Goal: Information Seeking & Learning: Learn about a topic

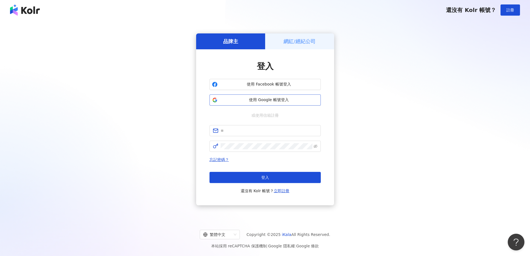
click at [282, 99] on span "使用 Google 帳號登入" at bounding box center [269, 100] width 99 height 6
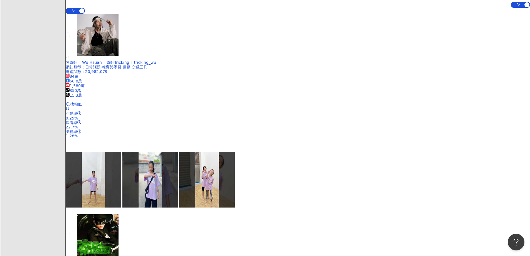
scroll to position [2, 0]
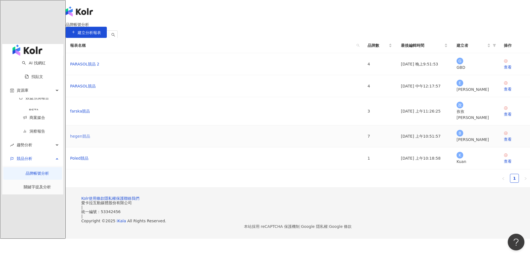
click at [90, 139] on link "hegen競品" at bounding box center [80, 136] width 20 height 6
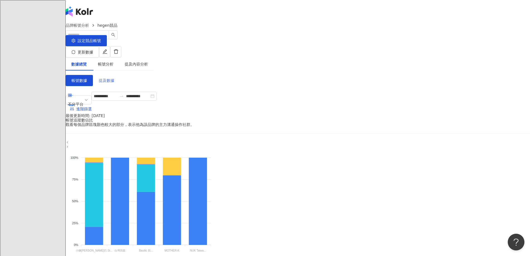
click at [114, 78] on span "提及數據" at bounding box center [107, 80] width 16 height 4
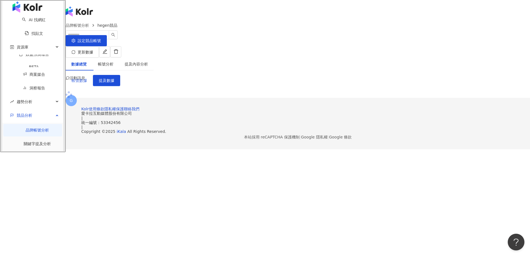
click at [87, 78] on span "帳號數據" at bounding box center [80, 80] width 16 height 4
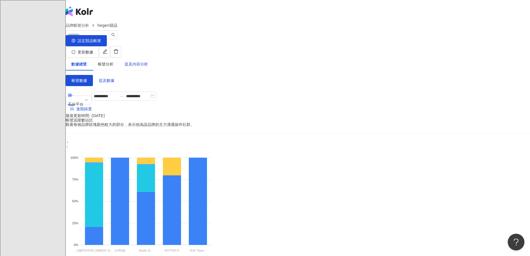
click at [148, 61] on div "提及內容分析" at bounding box center [136, 64] width 23 height 6
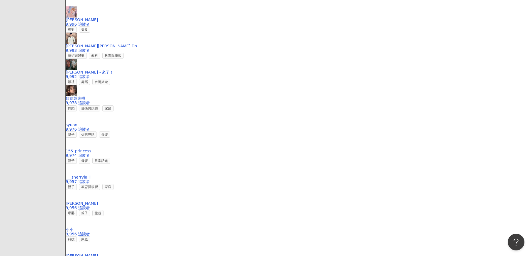
scroll to position [835, 0]
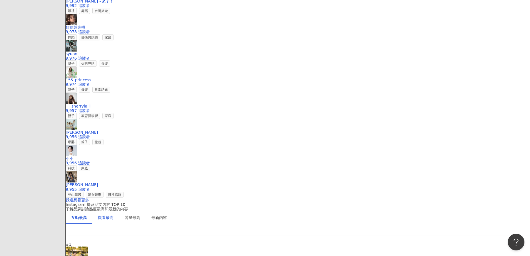
click at [114, 214] on div "觀看最高" at bounding box center [106, 217] width 16 height 6
click at [140, 214] on div "聲量最高" at bounding box center [133, 217] width 16 height 6
click at [114, 214] on div "觀看最高" at bounding box center [106, 217] width 16 height 6
click at [87, 214] on div "互動最高" at bounding box center [79, 217] width 16 height 6
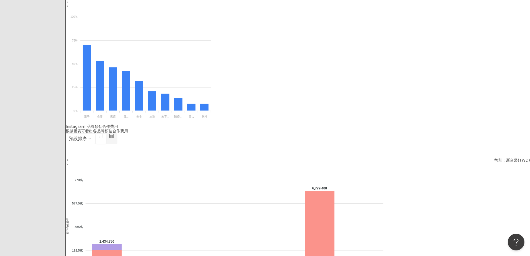
scroll to position [334, 0]
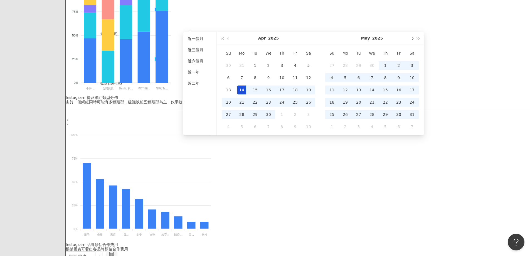
click at [412, 38] on span "button" at bounding box center [412, 38] width 3 height 3
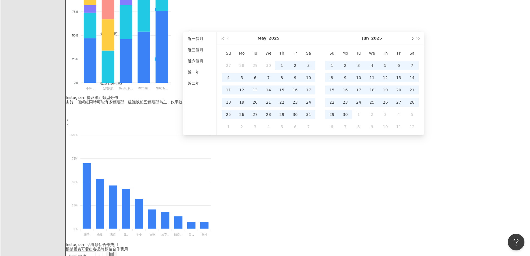
click at [412, 38] on span "button" at bounding box center [412, 38] width 3 height 3
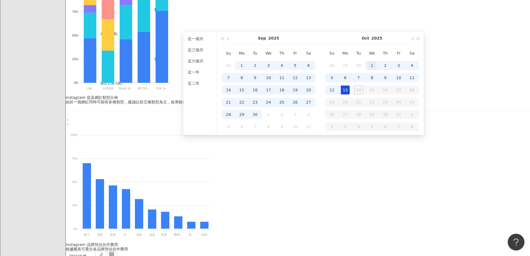
type input "**********"
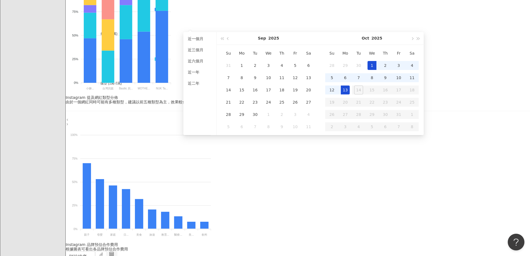
click at [368, 61] on div "1" at bounding box center [372, 65] width 9 height 9
type input "**********"
click at [346, 88] on div "13" at bounding box center [345, 89] width 9 height 9
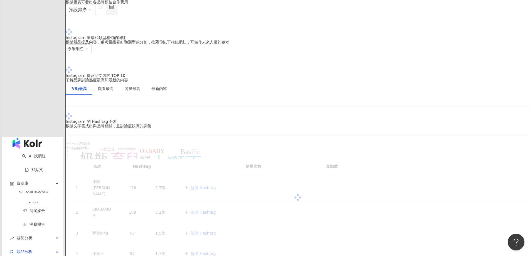
click at [487, 57] on main "**********" at bounding box center [298, 198] width 464 height 792
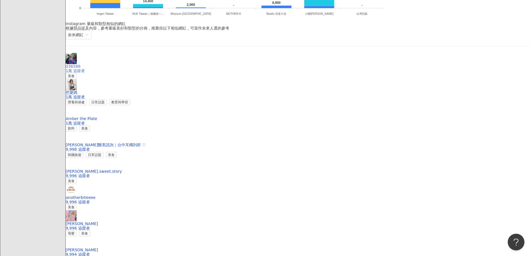
scroll to position [835, 0]
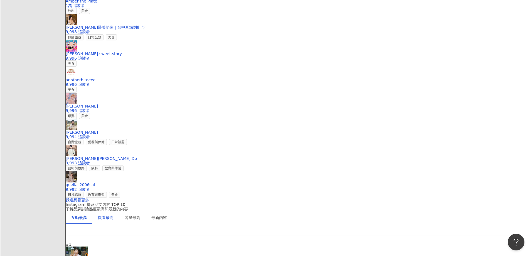
click at [114, 214] on div "觀看最高" at bounding box center [106, 217] width 16 height 6
drag, startPoint x: 171, startPoint y: 79, endPoint x: 186, endPoint y: 79, distance: 15.9
click at [88, 246] on img at bounding box center [77, 254] width 22 height 17
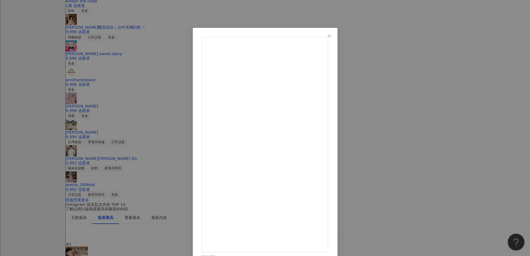
click at [408, 87] on div "江社工師 2025/10/9 30 2,016 查看原始貼文" at bounding box center [265, 128] width 530 height 256
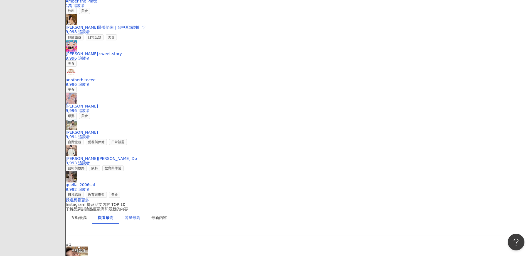
click at [140, 214] on div "聲量最高" at bounding box center [133, 217] width 16 height 6
click at [167, 214] on div "最新內容" at bounding box center [159, 217] width 16 height 6
drag, startPoint x: 164, startPoint y: 225, endPoint x: 152, endPoint y: 219, distance: 13.7
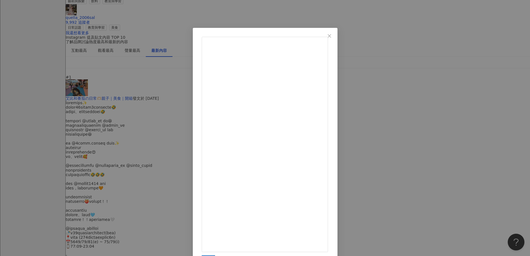
click at [493, 67] on div "趙凡萱 2025/10/7 每次運動忘記帶水都會很頭痛 但我忘東忘西一天到晚把水壺搞丟也是差不多困擾 （最近的太陽可是完全能把我曬乾在路邊啊） 最近好喜歡 @…" at bounding box center [265, 128] width 530 height 256
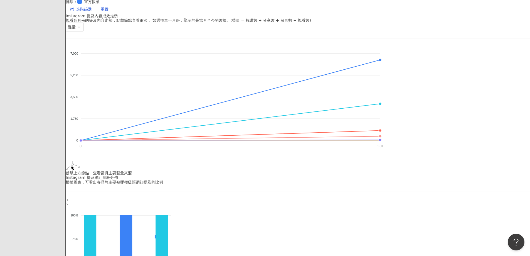
scroll to position [0, 0]
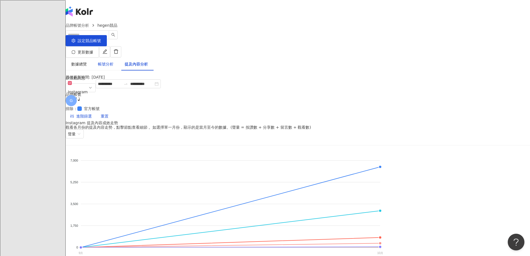
click at [114, 61] on div "帳號分析" at bounding box center [106, 64] width 16 height 6
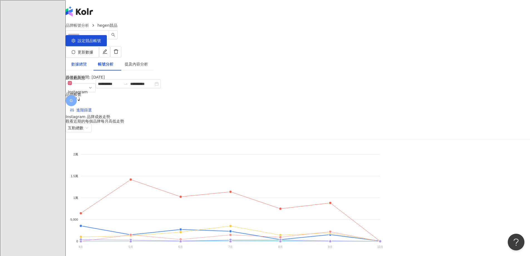
click at [87, 61] on div "數據總覽" at bounding box center [79, 64] width 16 height 6
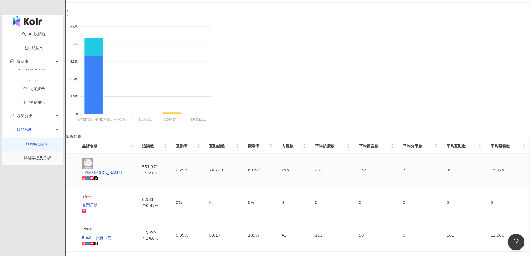
scroll to position [329, 0]
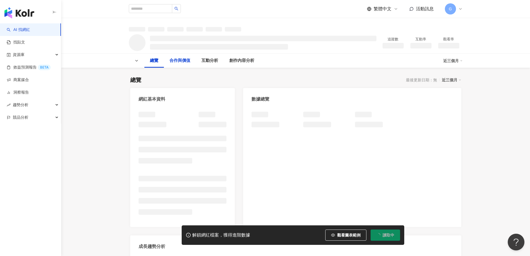
click at [173, 58] on div "合作與價值" at bounding box center [179, 60] width 21 height 7
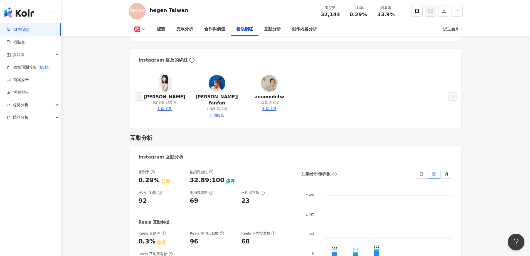
scroll to position [898, 0]
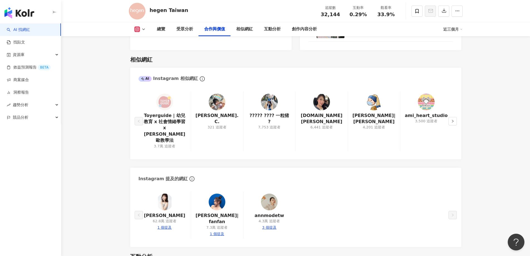
drag, startPoint x: 218, startPoint y: 189, endPoint x: 87, endPoint y: 219, distance: 133.9
click at [87, 219] on main "3.2萬 4.6萬 9,580 hegen Taiwan 追蹤數 32,144 互動率 0.29% 觀看率 33.9% 總覽 受眾分析 合作與價值 相似網紅 …" at bounding box center [295, 175] width 469 height 2110
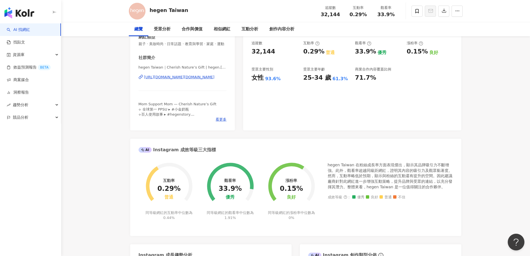
scroll to position [0, 0]
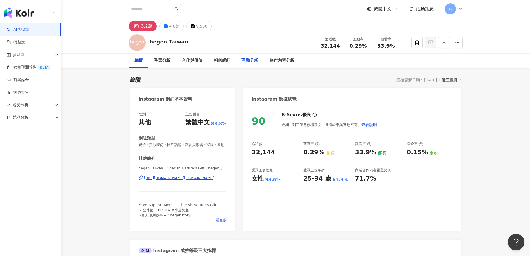
click at [252, 64] on div "互動分析" at bounding box center [250, 61] width 28 height 14
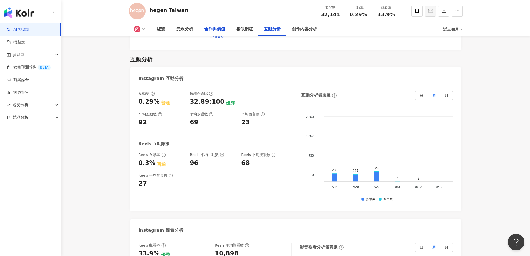
click at [217, 31] on div "合作與價值" at bounding box center [214, 29] width 21 height 7
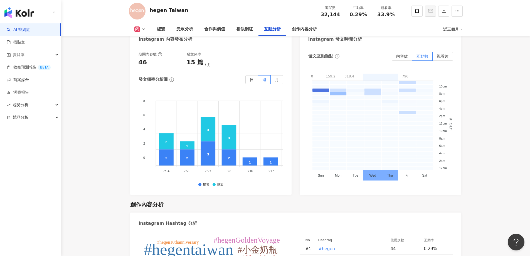
scroll to position [1510, 0]
